Goal: Task Accomplishment & Management: Complete application form

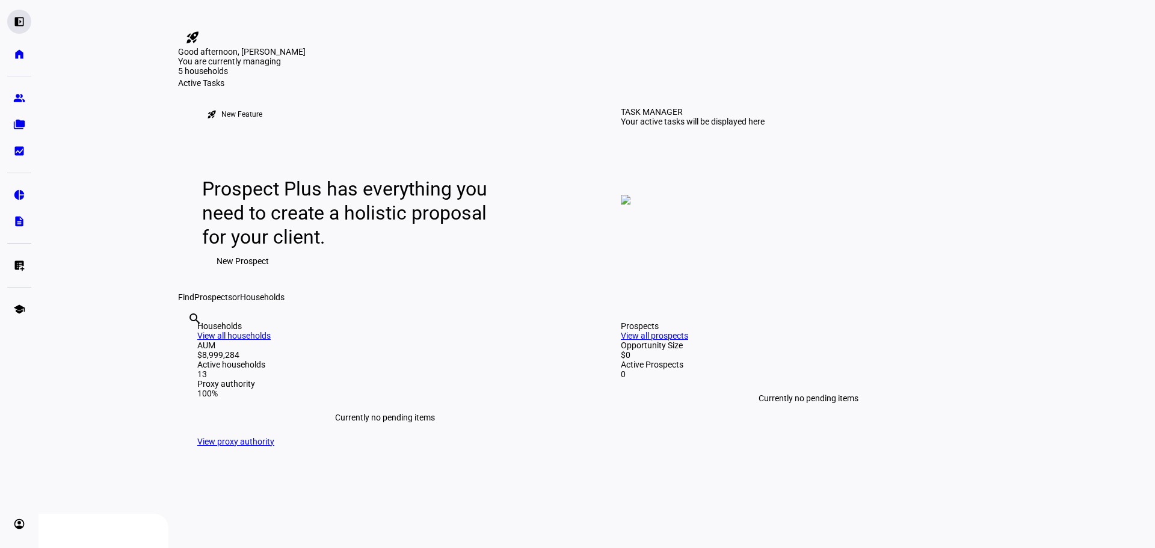
click at [20, 21] on eth-mat-symbol "left_panel_open" at bounding box center [19, 22] width 12 height 12
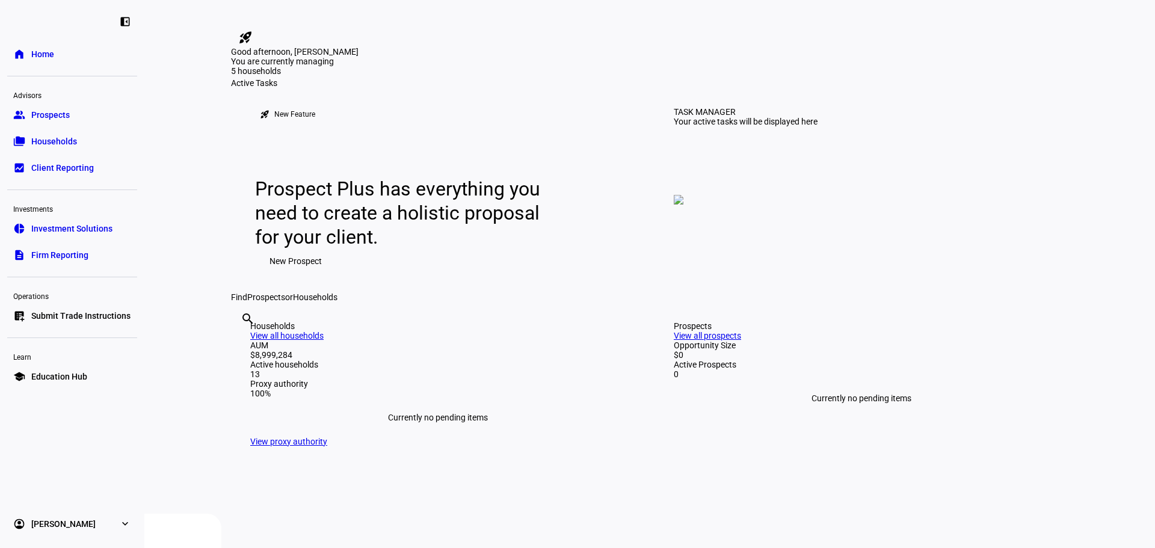
click at [51, 137] on span "Households" at bounding box center [54, 141] width 46 height 12
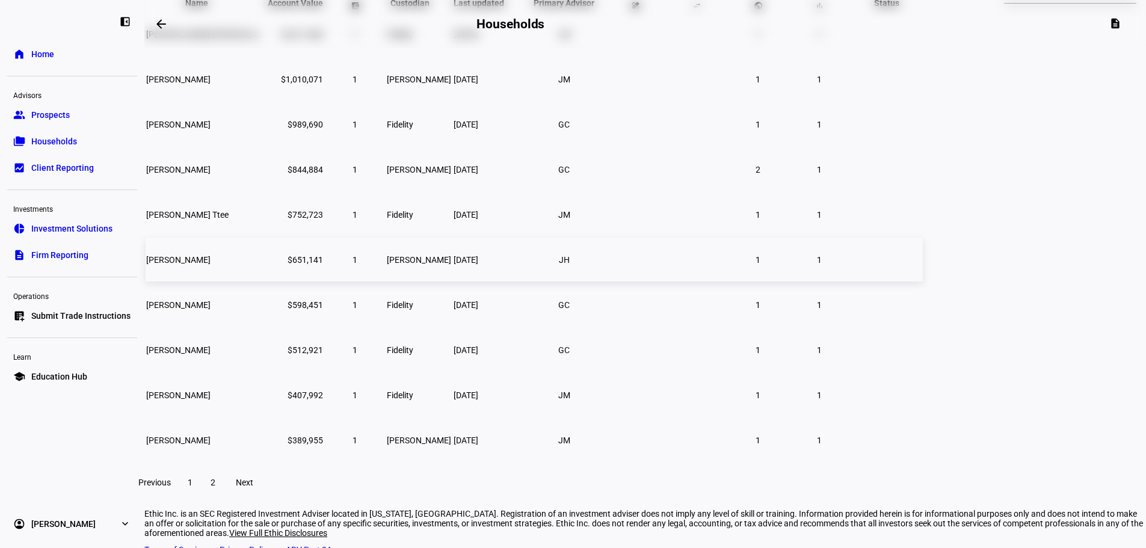
scroll to position [180, 0]
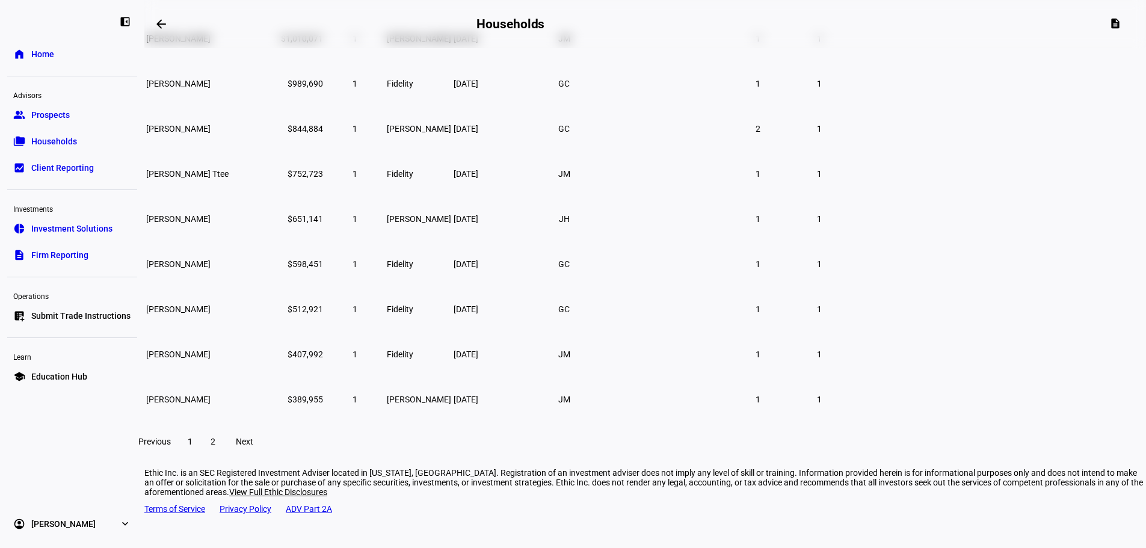
click at [215, 446] on span "2" at bounding box center [213, 442] width 5 height 10
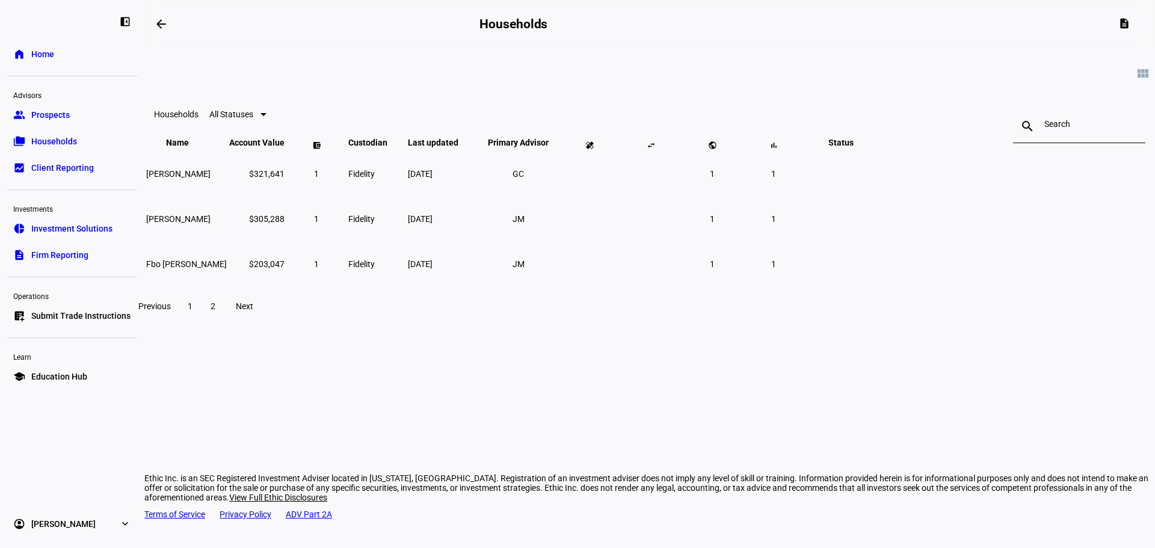
click at [171, 311] on span "Previous" at bounding box center [154, 306] width 32 height 10
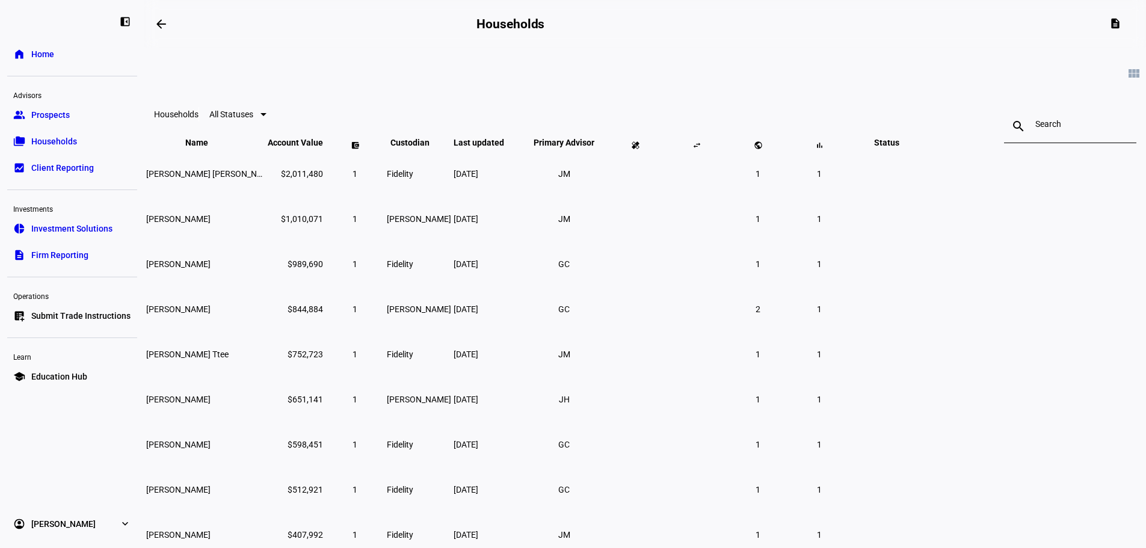
click at [60, 115] on span "Prospects" at bounding box center [50, 115] width 38 height 12
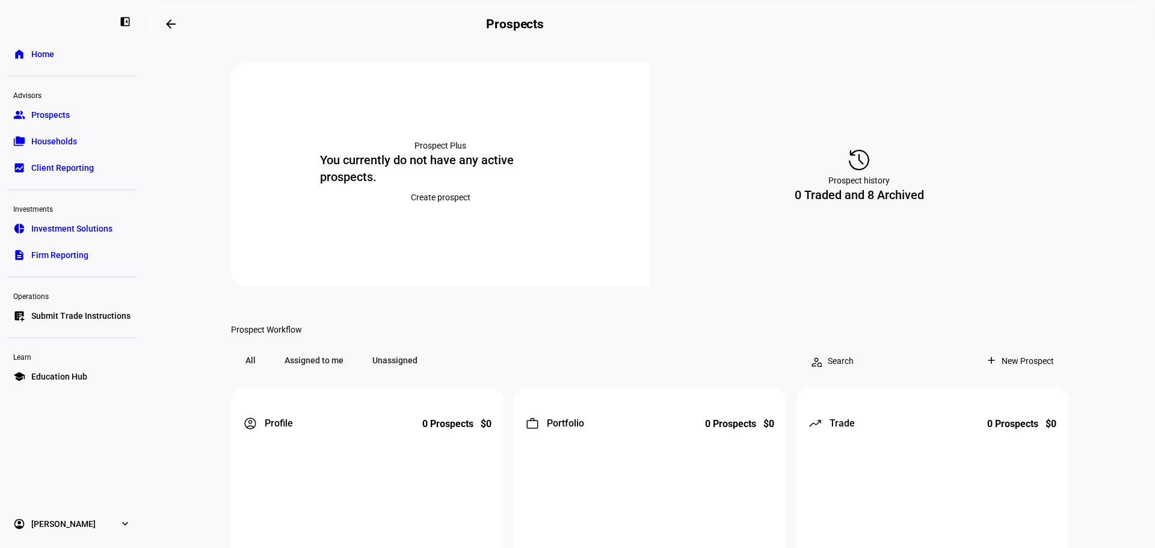
click at [446, 208] on span "Create prospect" at bounding box center [441, 197] width 60 height 24
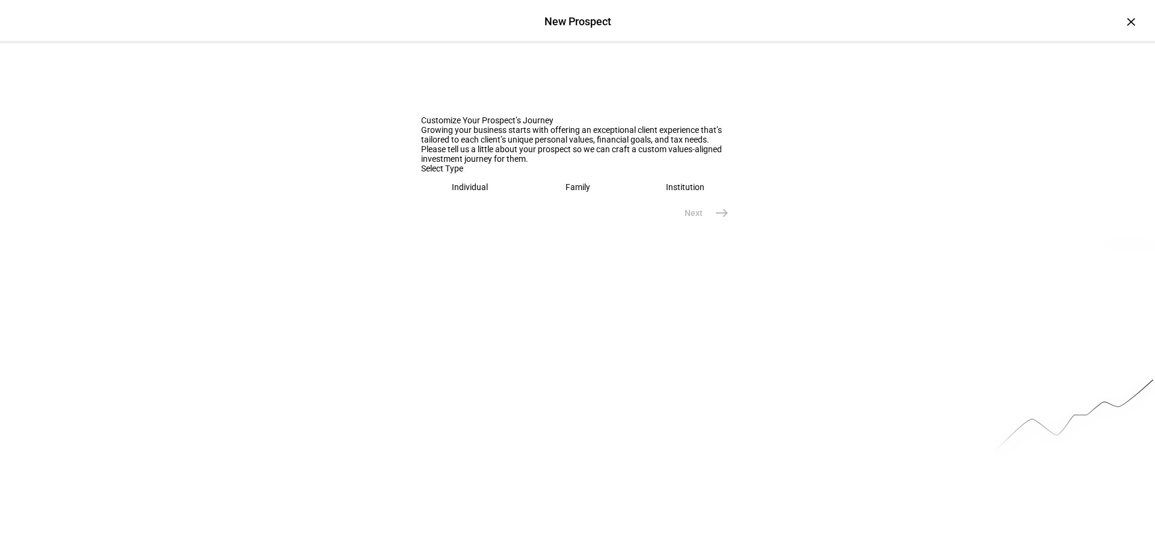
click at [476, 192] on div "Individual" at bounding box center [470, 187] width 36 height 10
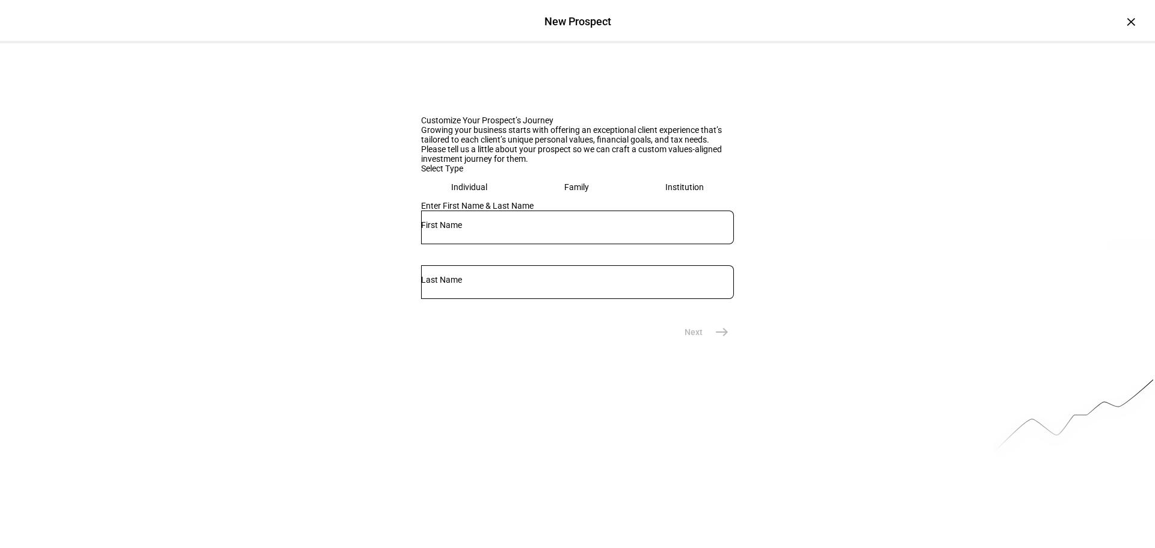
click at [459, 230] on input "text" at bounding box center [577, 225] width 313 height 10
type input "[PERSON_NAME]"
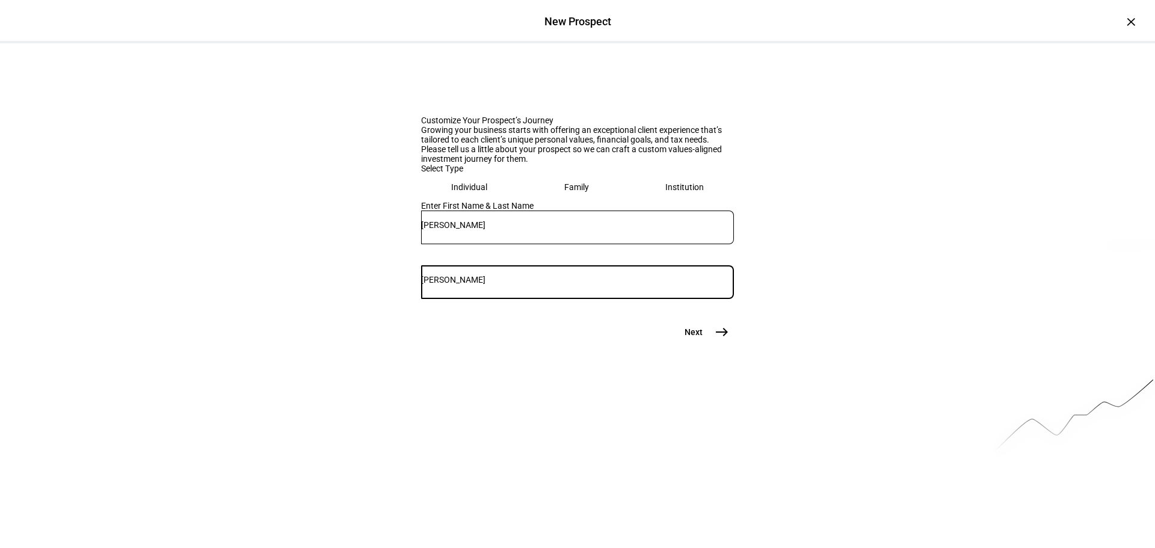
type input "[PERSON_NAME]"
click at [695, 344] on button "Next east" at bounding box center [702, 332] width 64 height 24
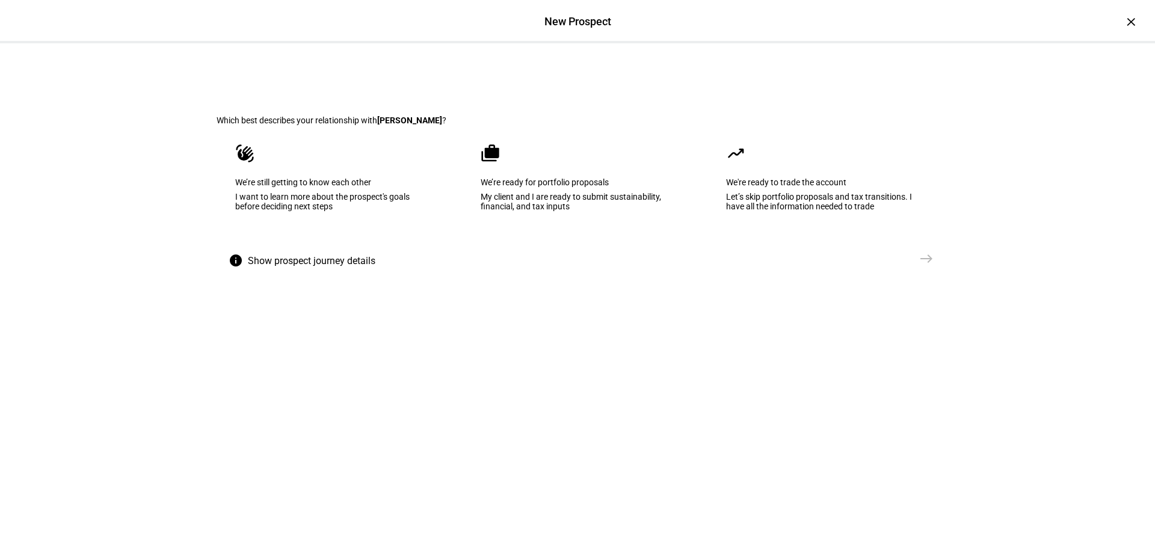
click at [319, 211] on div "I want to learn more about the prospect's goals before deciding next steps" at bounding box center [332, 201] width 194 height 19
click at [919, 266] on mat-icon "east" at bounding box center [926, 258] width 14 height 14
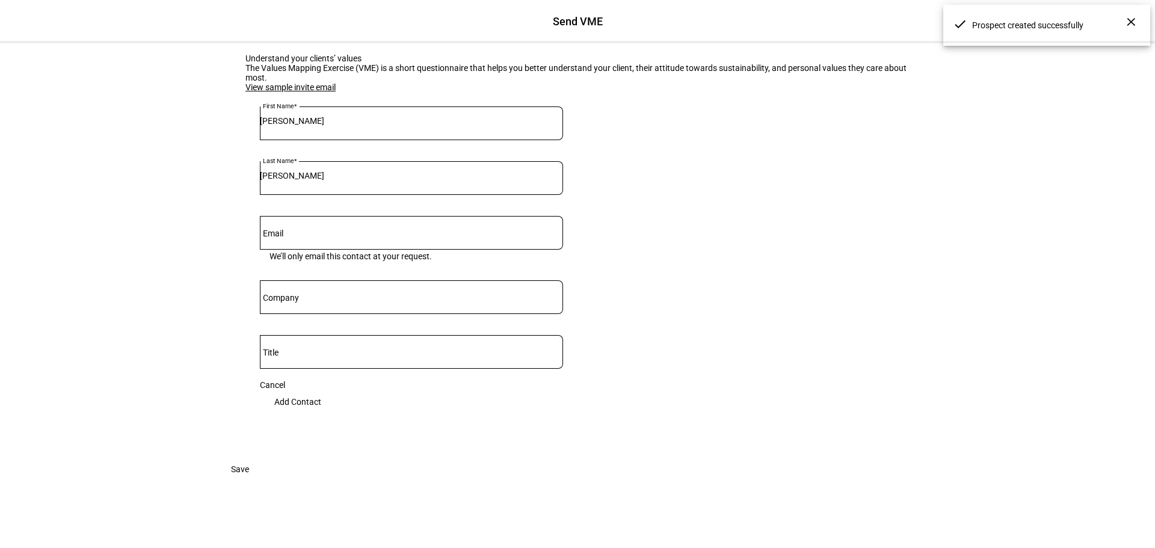
scroll to position [120, 0]
click at [293, 229] on input "Email" at bounding box center [411, 231] width 303 height 10
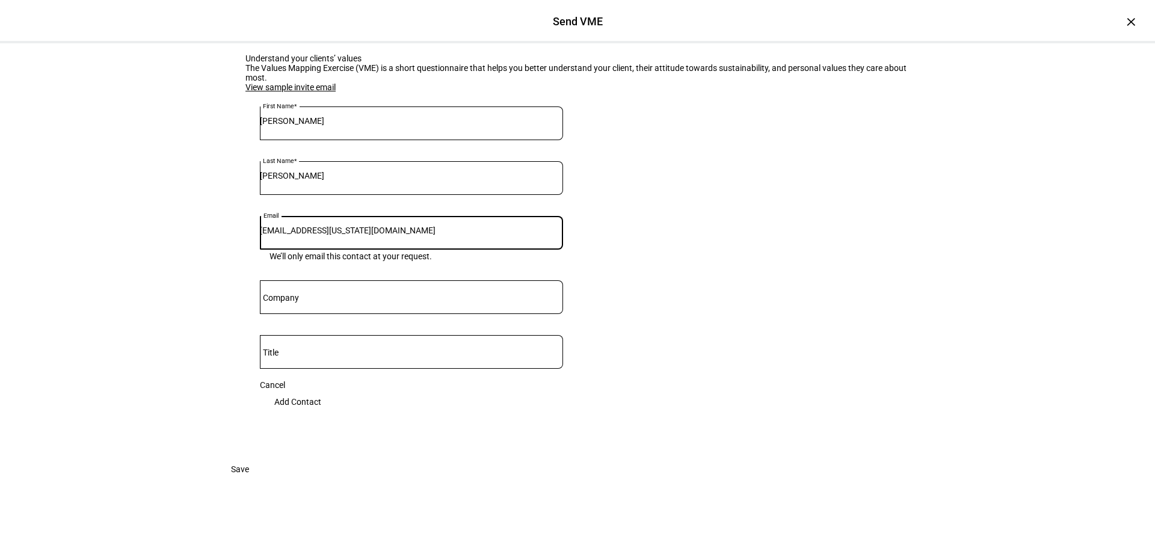
type input "[EMAIL_ADDRESS][US_STATE][DOMAIN_NAME]"
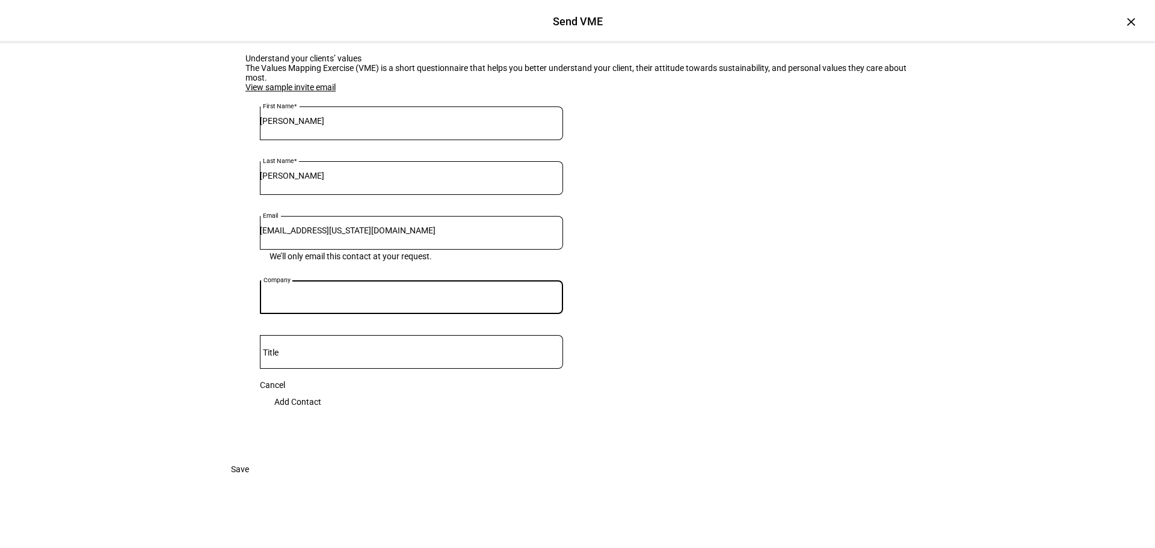
click at [321, 390] on span "Add Contact" at bounding box center [297, 402] width 47 height 24
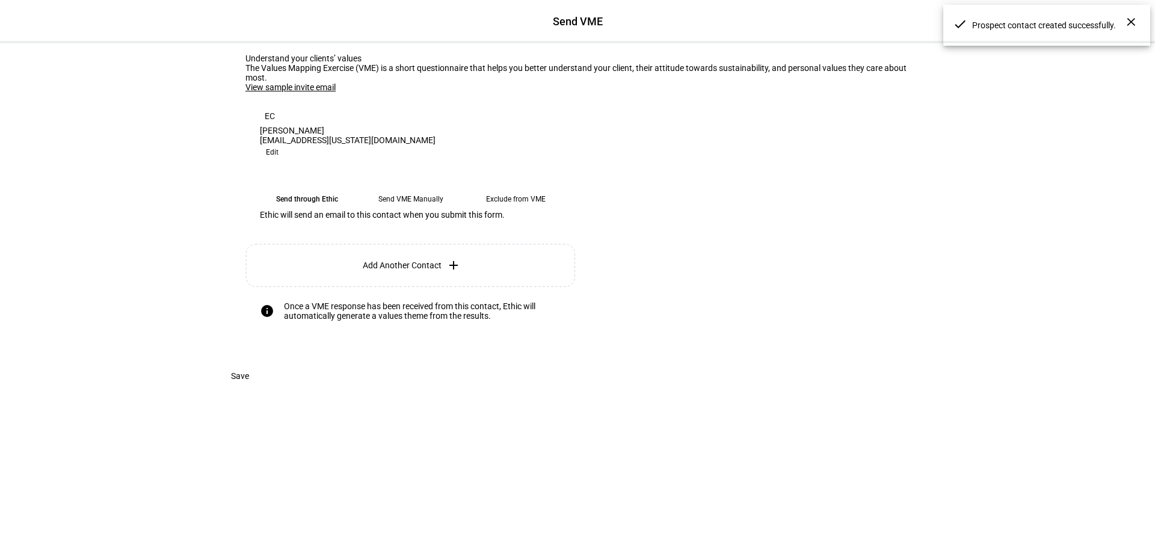
scroll to position [82, 0]
click at [397, 210] on eth-mega-radio-button "Send VME Manually" at bounding box center [410, 199] width 95 height 22
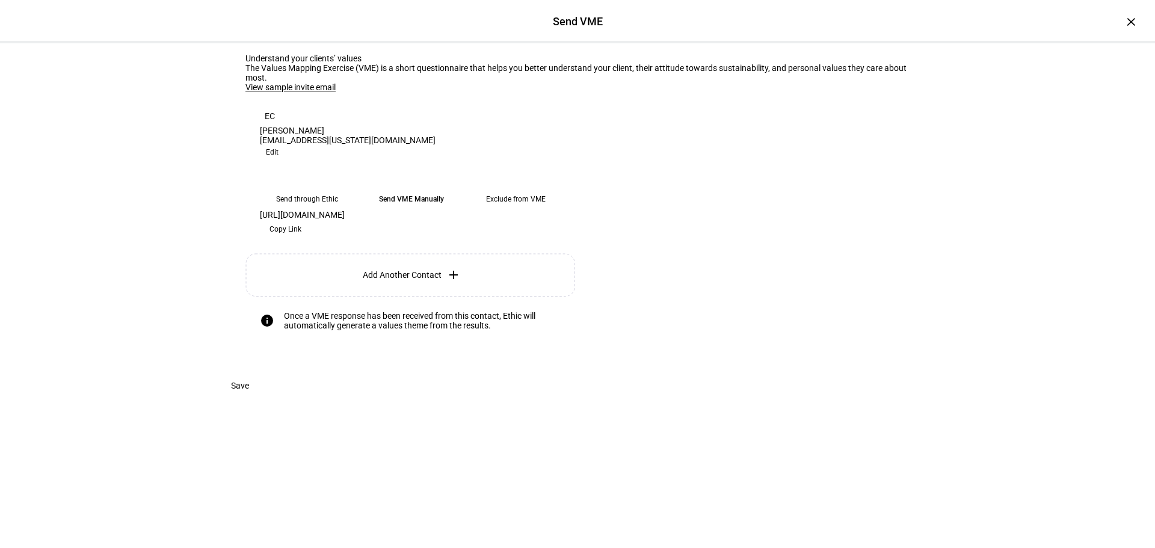
click at [301, 239] on span "Copy Link" at bounding box center [285, 229] width 32 height 19
click at [263, 398] on span at bounding box center [240, 386] width 47 height 24
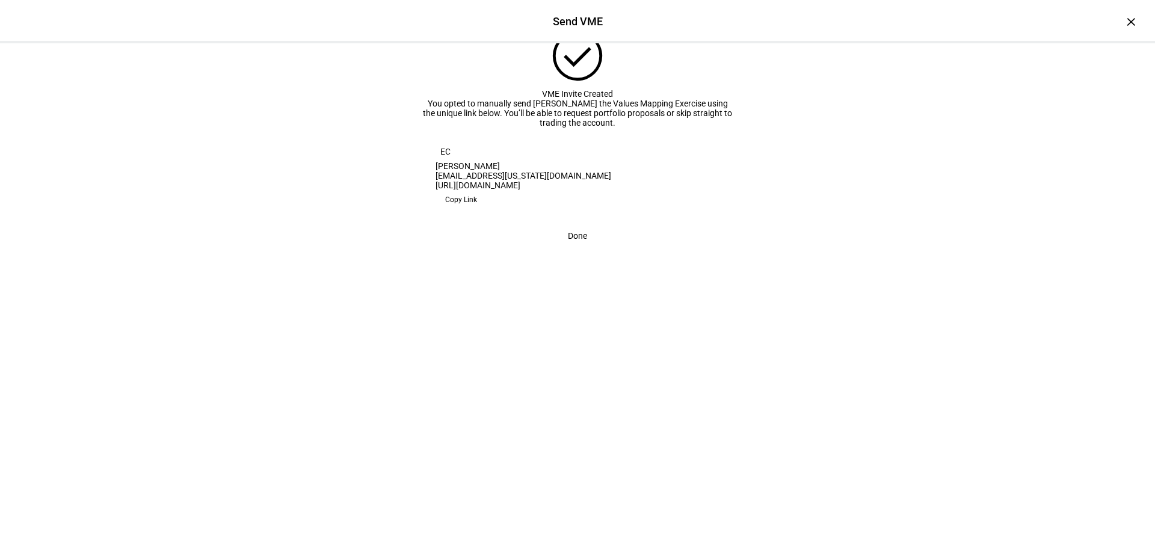
scroll to position [19, 0]
click at [558, 248] on span at bounding box center [577, 236] width 48 height 24
